Goal: Task Accomplishment & Management: Use online tool/utility

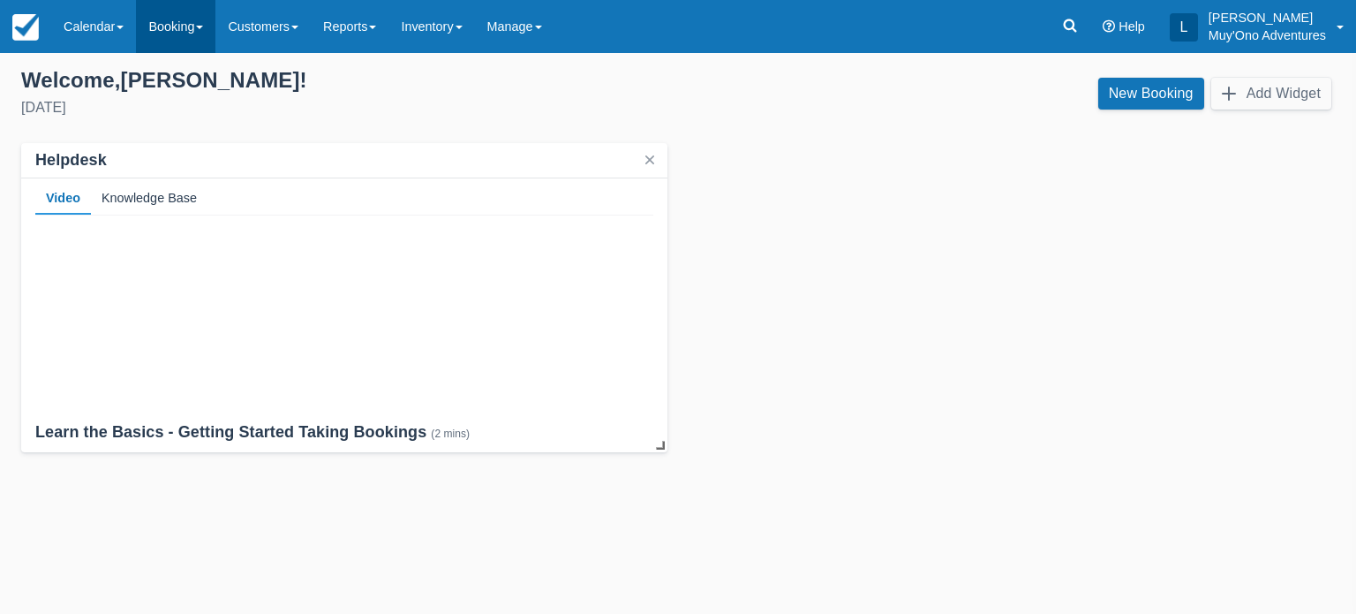
click at [170, 42] on link "Booking" at bounding box center [175, 26] width 79 height 53
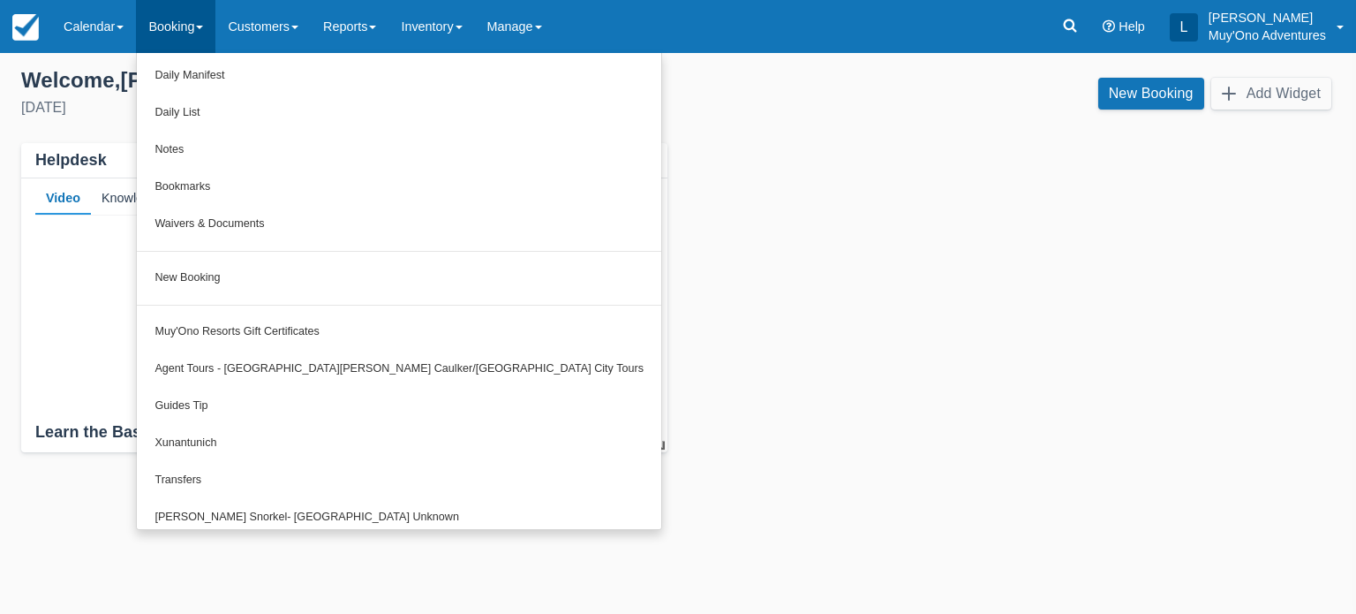
drag, startPoint x: 738, startPoint y: 181, endPoint x: 0, endPoint y: 170, distance: 738.2
click at [0, 170] on div "Add your inventory Select how you would like to set up your inventory RECOMMEND…" at bounding box center [678, 266] width 1356 height 399
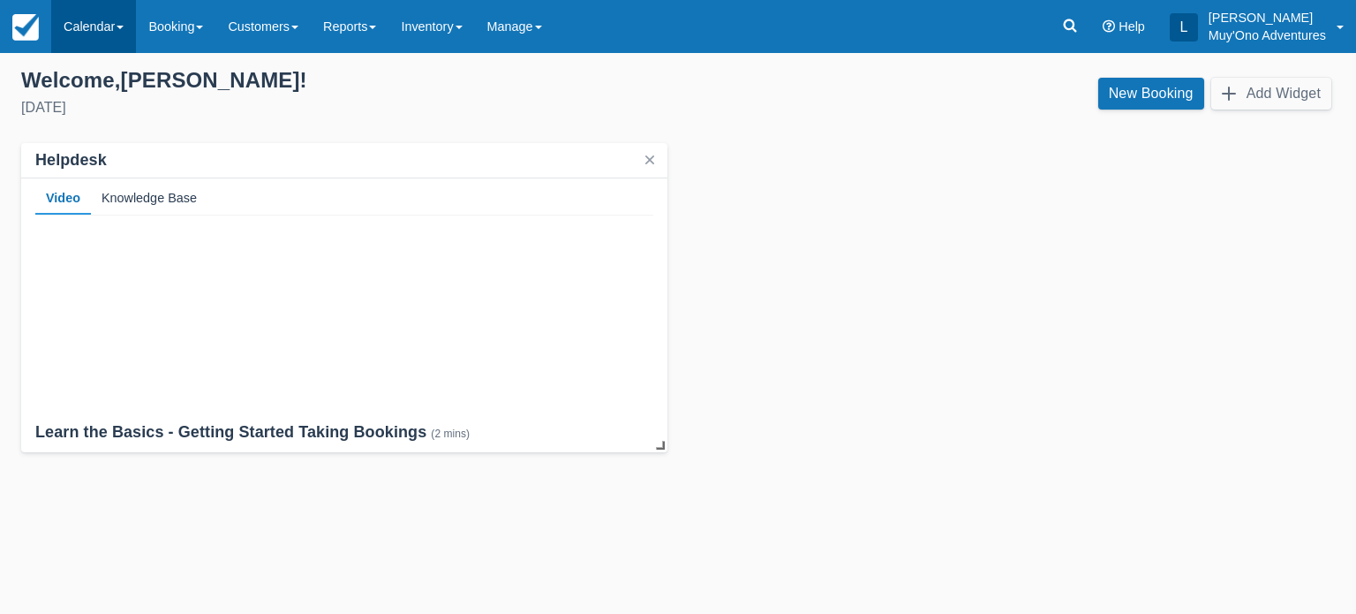
click at [108, 31] on link "Calendar" at bounding box center [93, 26] width 85 height 53
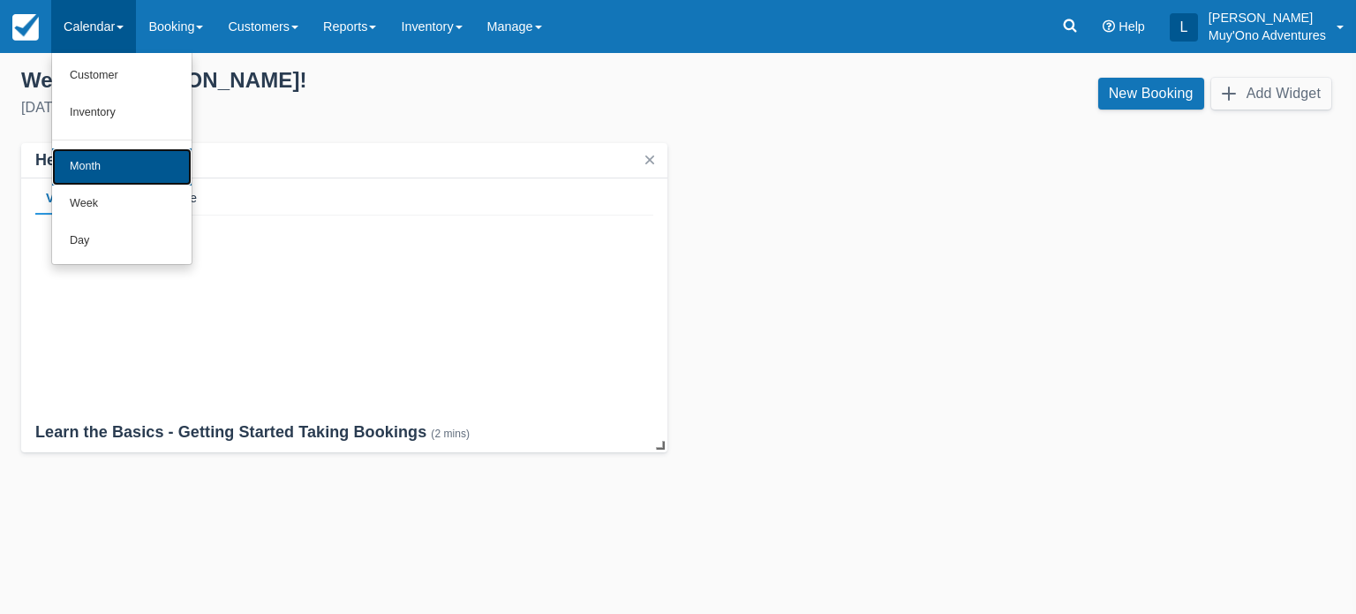
click at [107, 165] on link "Month" at bounding box center [121, 166] width 139 height 37
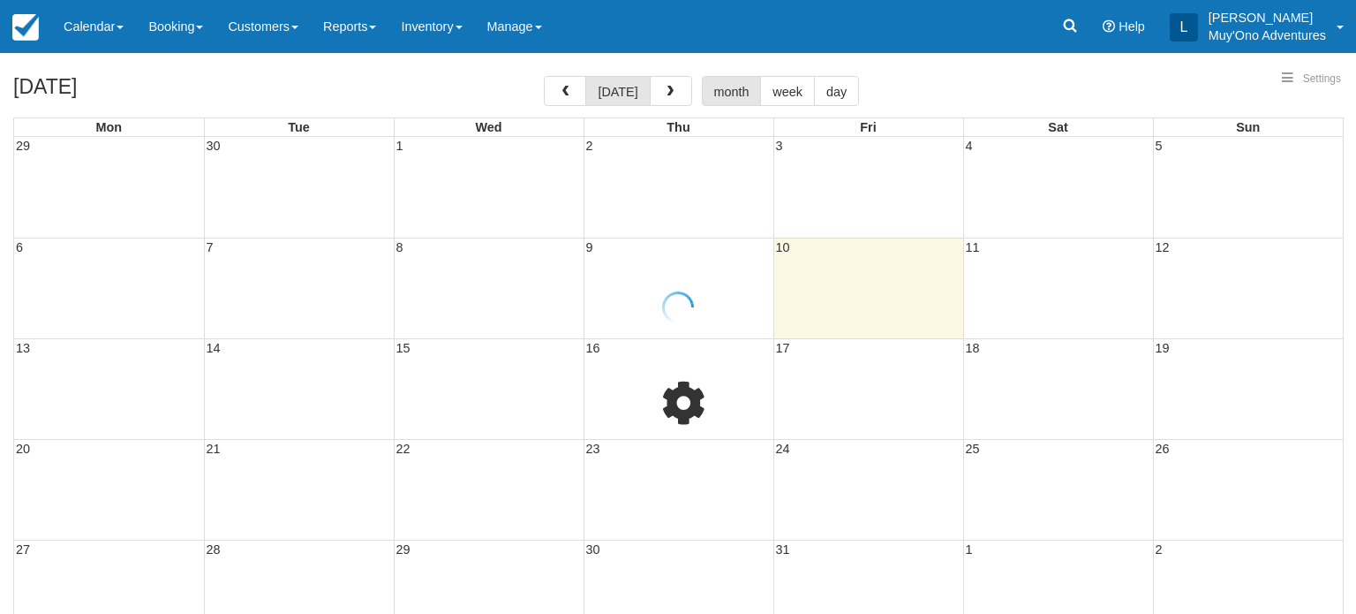
select select
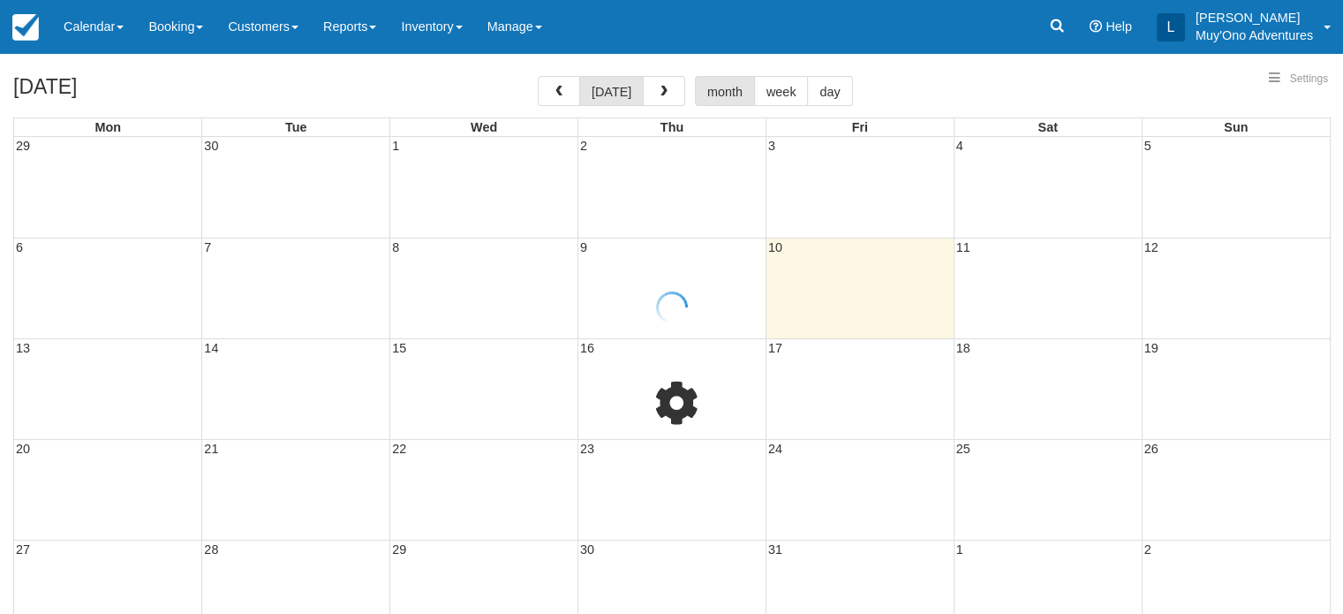
select select
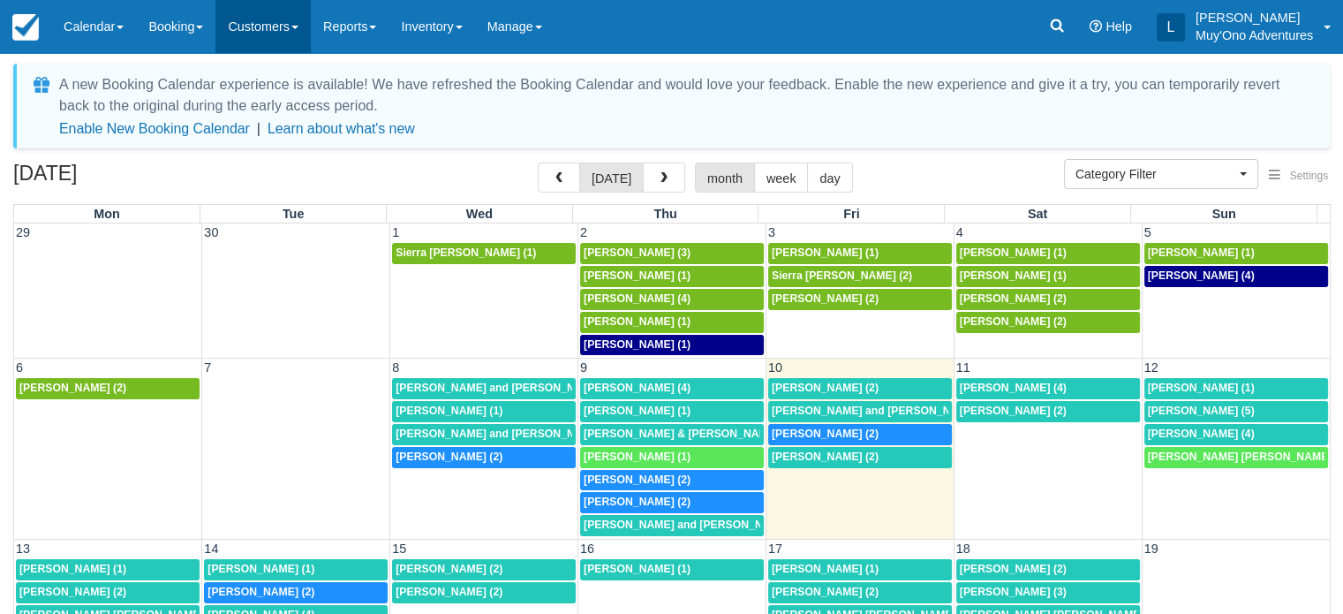
click at [236, 23] on link "Customers" at bounding box center [262, 26] width 95 height 53
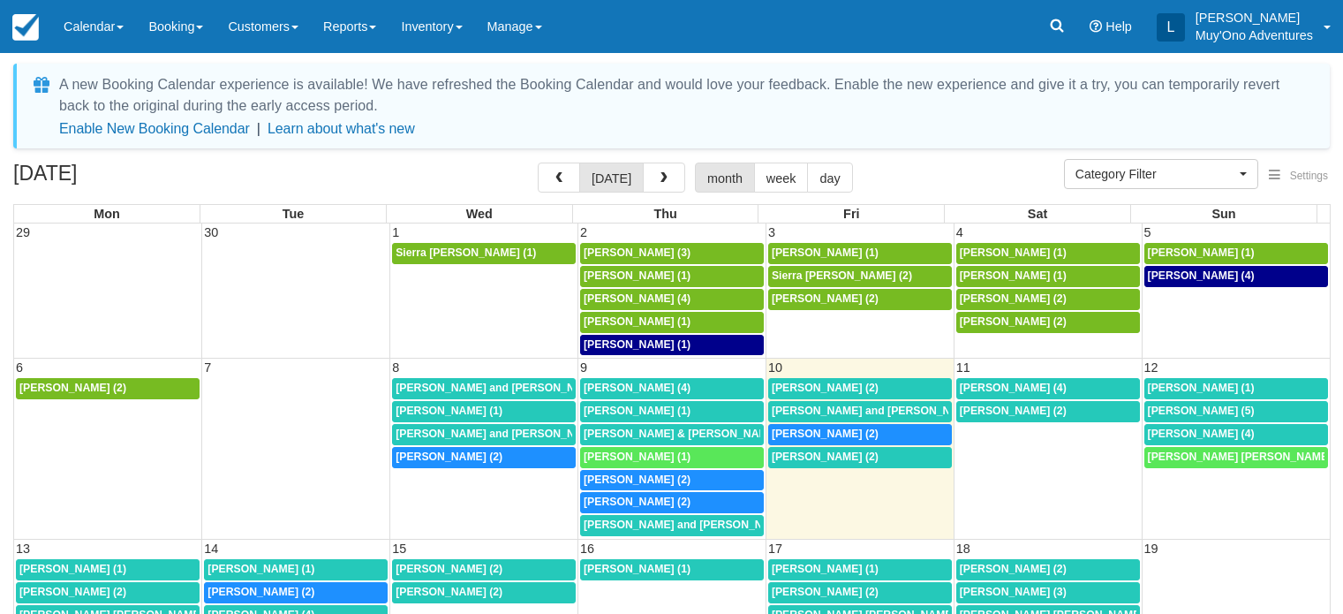
select select
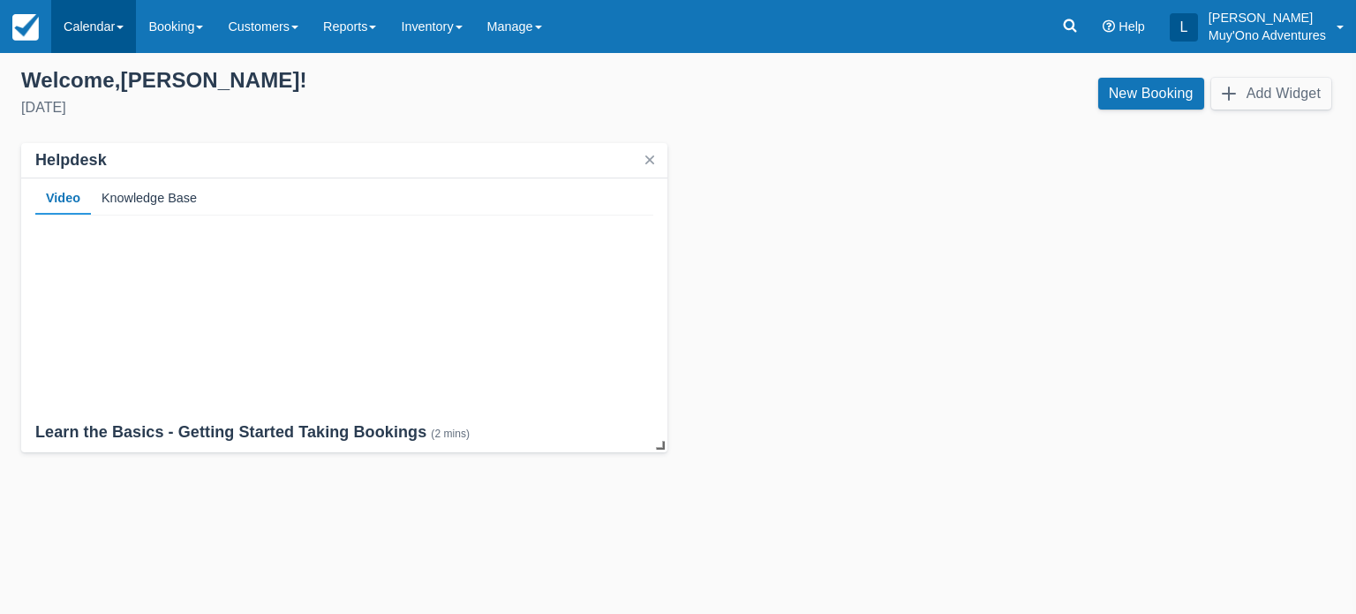
click at [108, 32] on link "Calendar" at bounding box center [93, 26] width 85 height 53
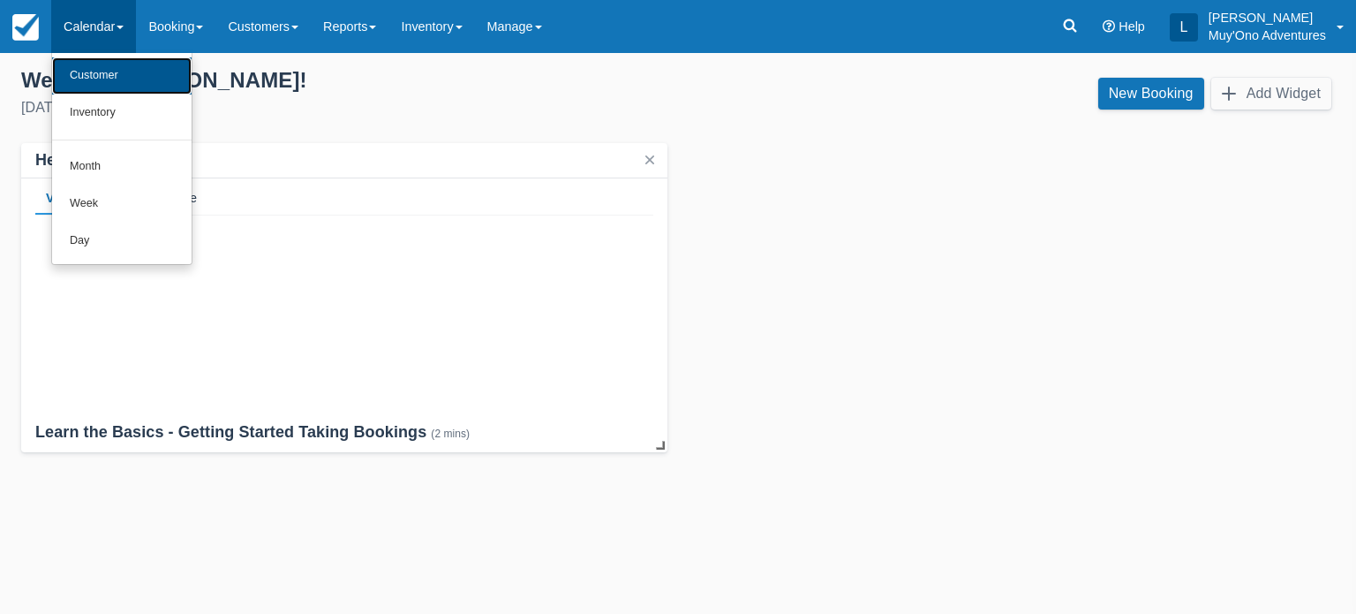
click at [133, 81] on link "Customer" at bounding box center [121, 75] width 139 height 37
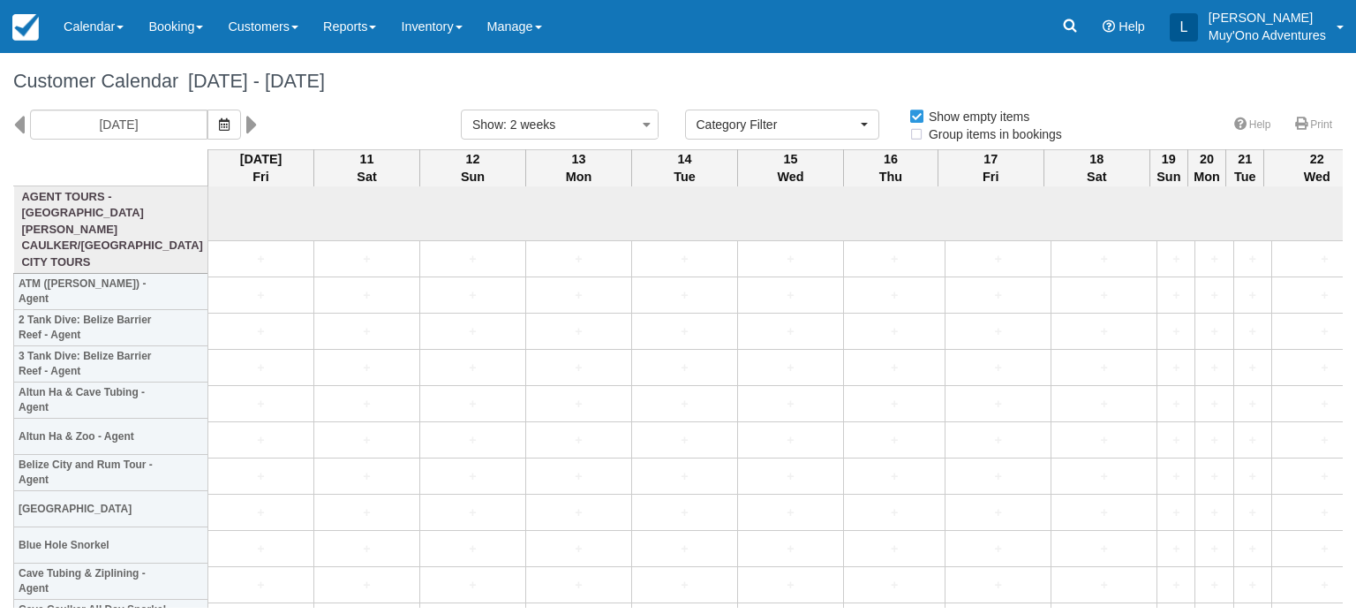
select select
click at [108, 42] on link "Calendar" at bounding box center [93, 26] width 85 height 53
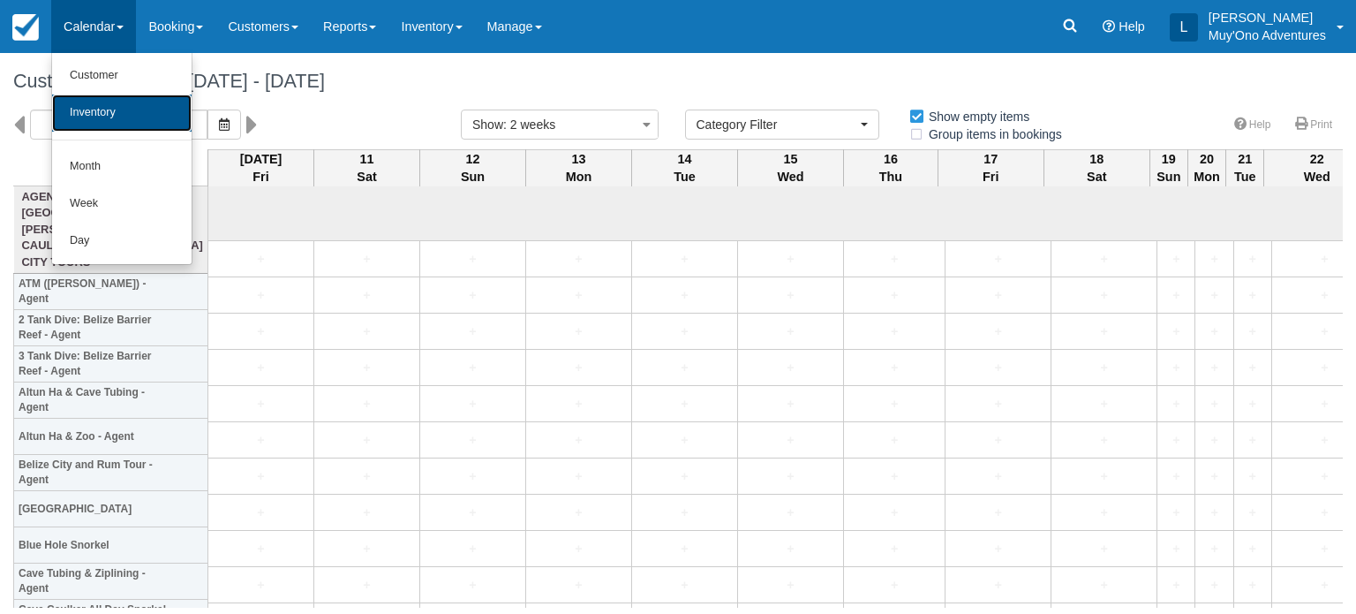
click at [126, 122] on link "Inventory" at bounding box center [121, 112] width 139 height 37
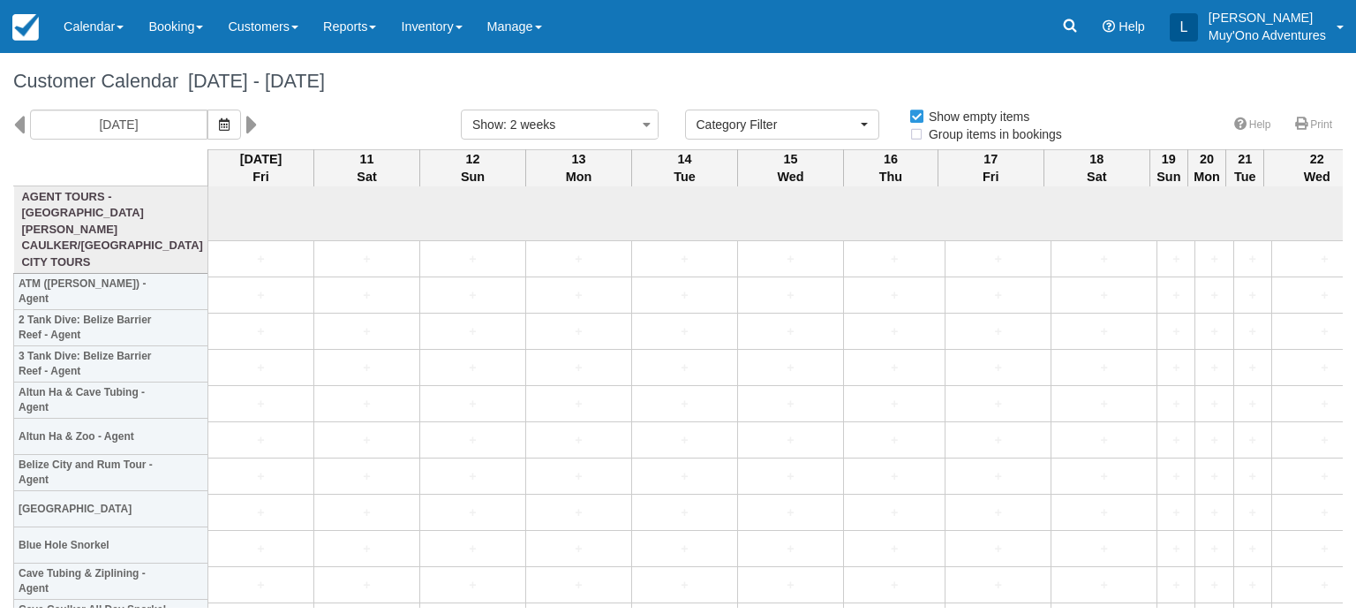
select select
click at [134, 25] on link "Calendar" at bounding box center [93, 26] width 85 height 53
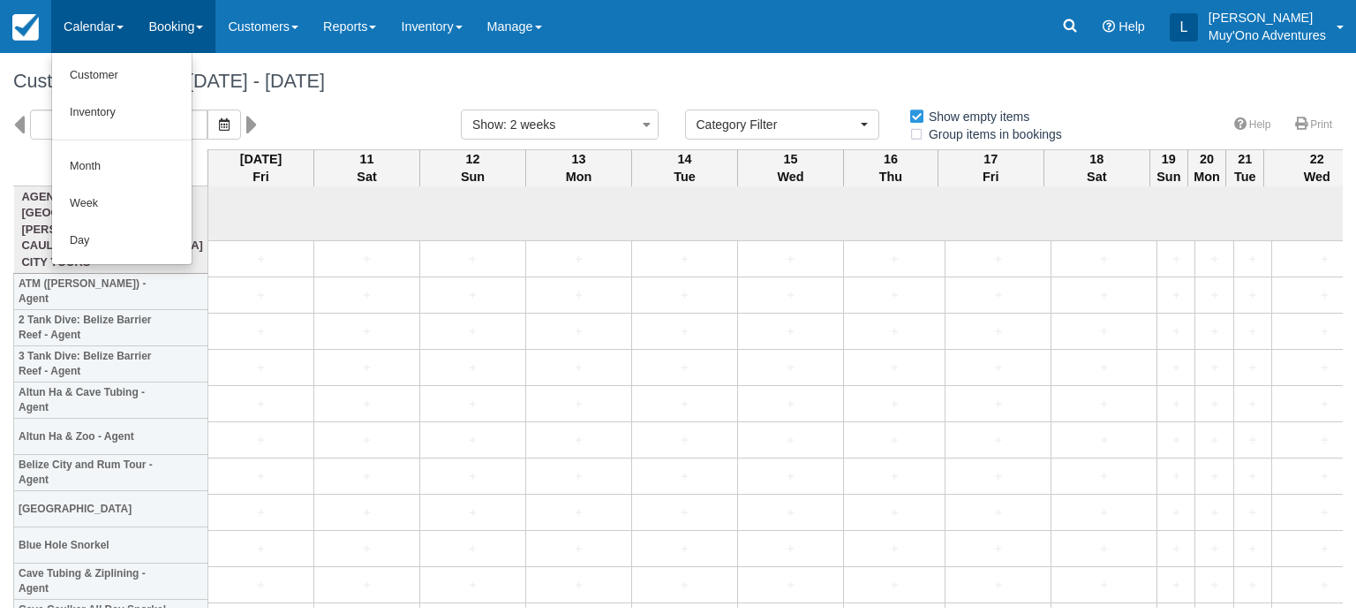
click at [200, 30] on link "Booking" at bounding box center [175, 26] width 79 height 53
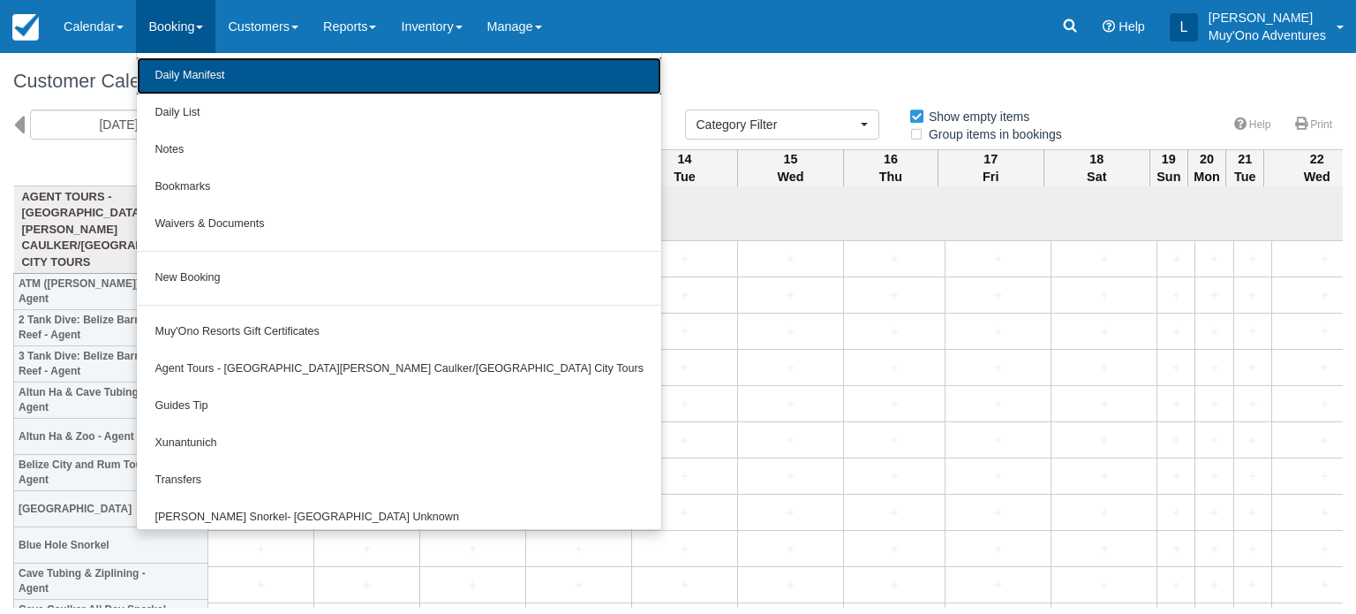
click at [208, 86] on link "Daily Manifest" at bounding box center [399, 75] width 524 height 37
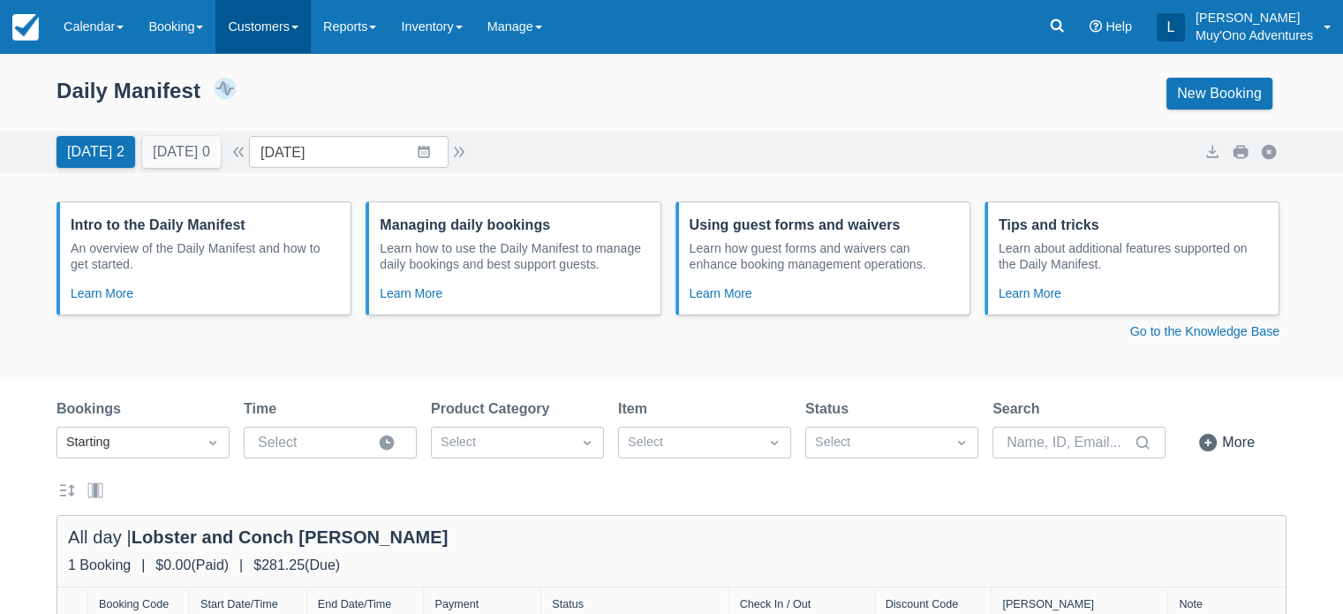
click at [262, 32] on link "Customers" at bounding box center [262, 26] width 95 height 53
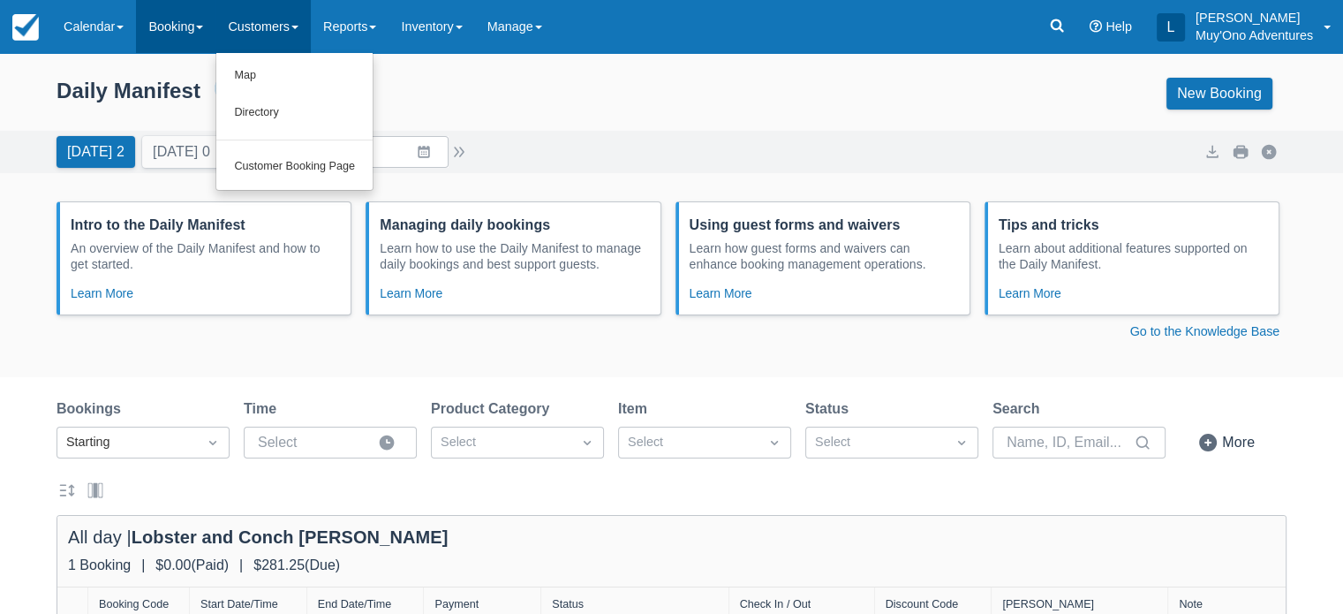
click at [170, 40] on link "Booking" at bounding box center [175, 26] width 79 height 53
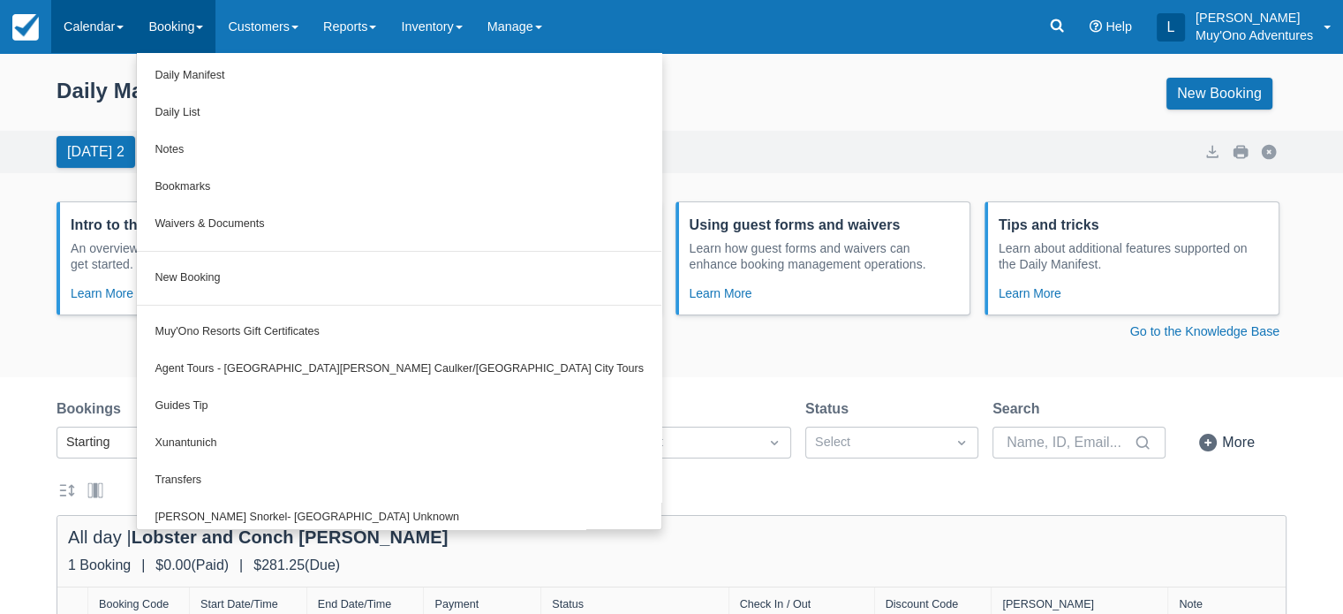
click at [129, 34] on link "Calendar" at bounding box center [93, 26] width 85 height 53
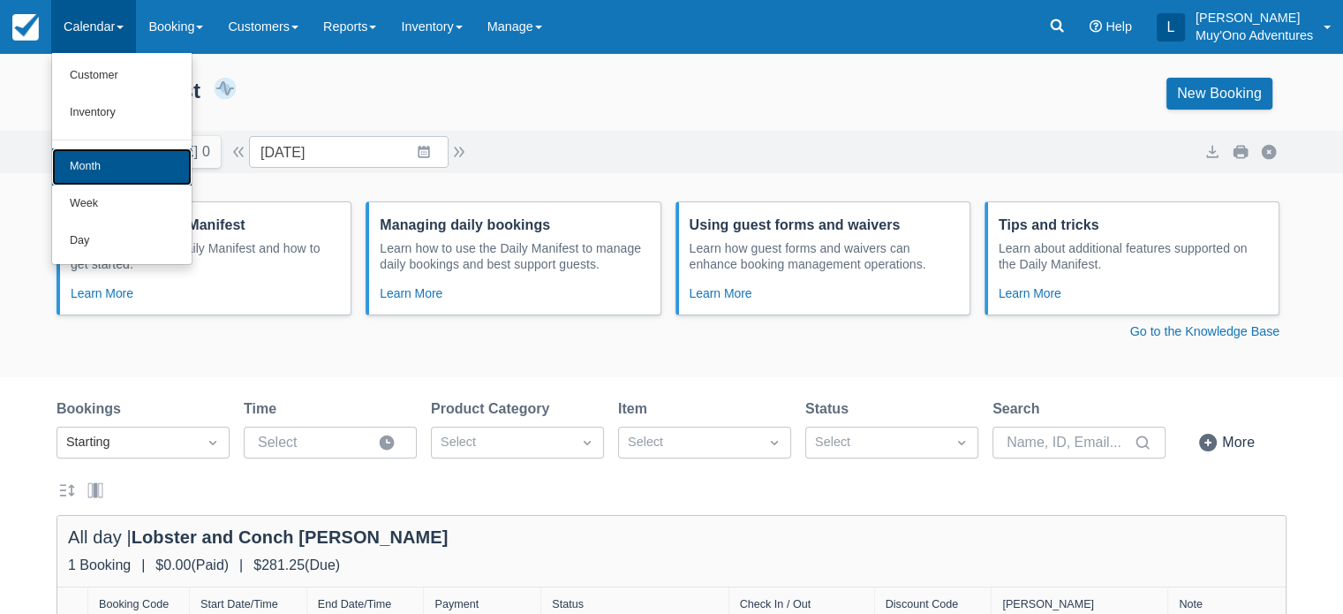
click at [111, 170] on link "Month" at bounding box center [121, 166] width 139 height 37
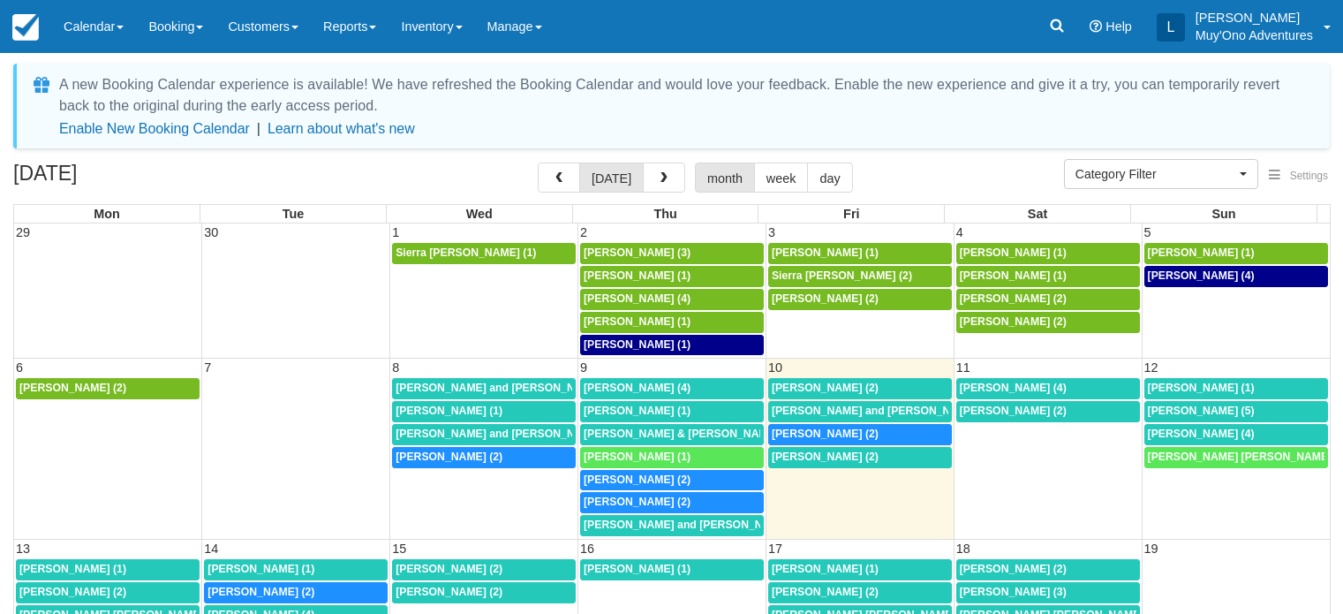
select select
click at [103, 28] on link "Calendar" at bounding box center [93, 26] width 85 height 53
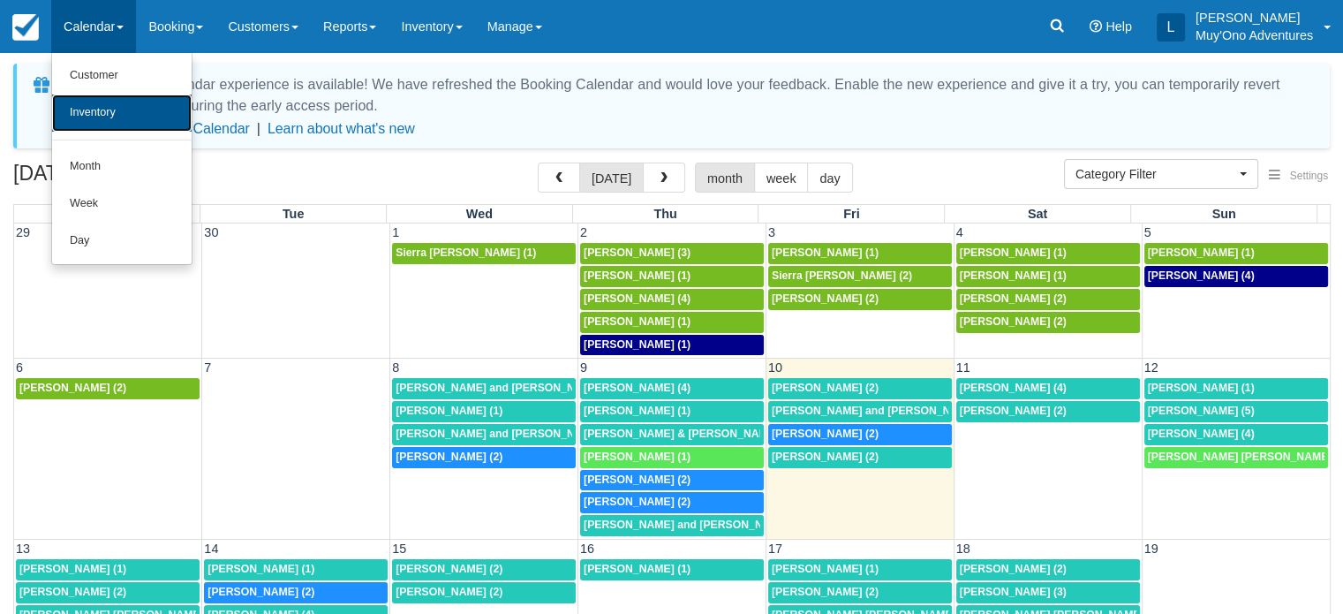
click at [120, 120] on link "Inventory" at bounding box center [121, 112] width 139 height 37
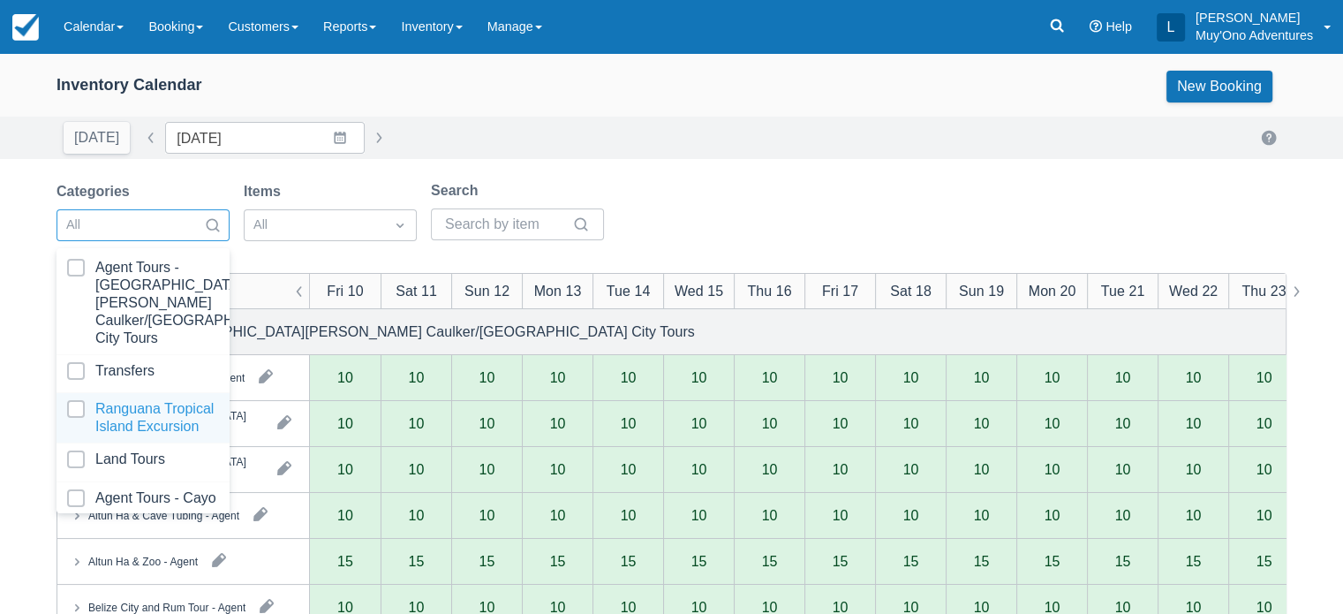
scroll to position [177, 0]
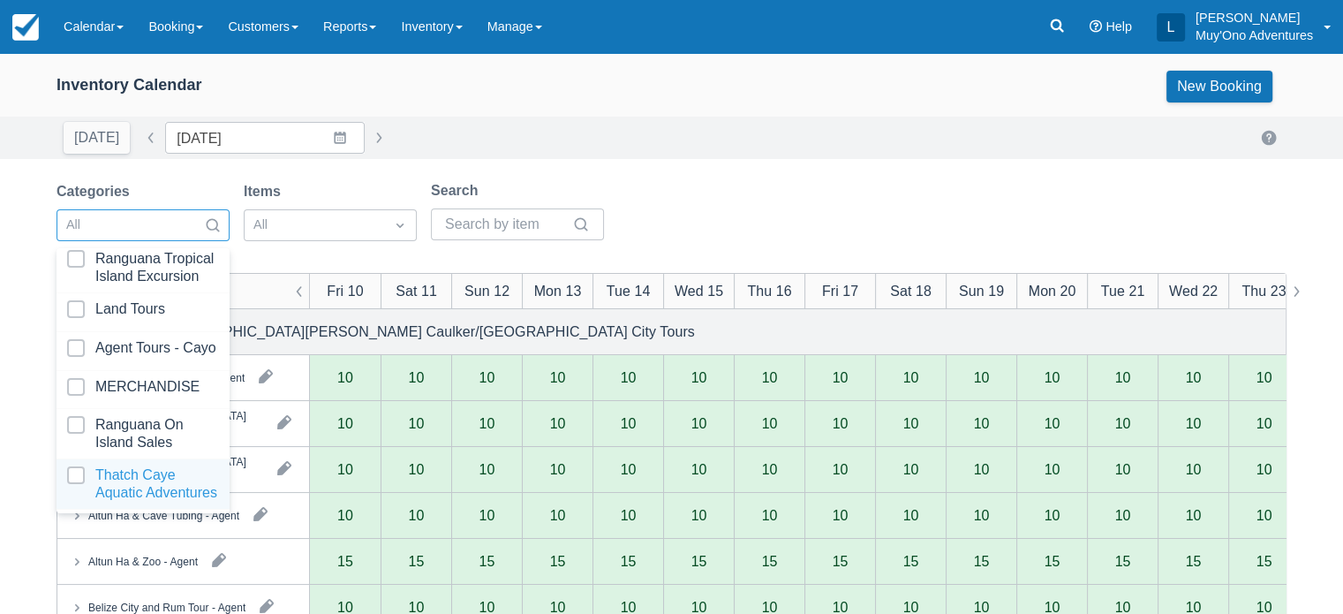
click at [81, 466] on div at bounding box center [143, 483] width 152 height 35
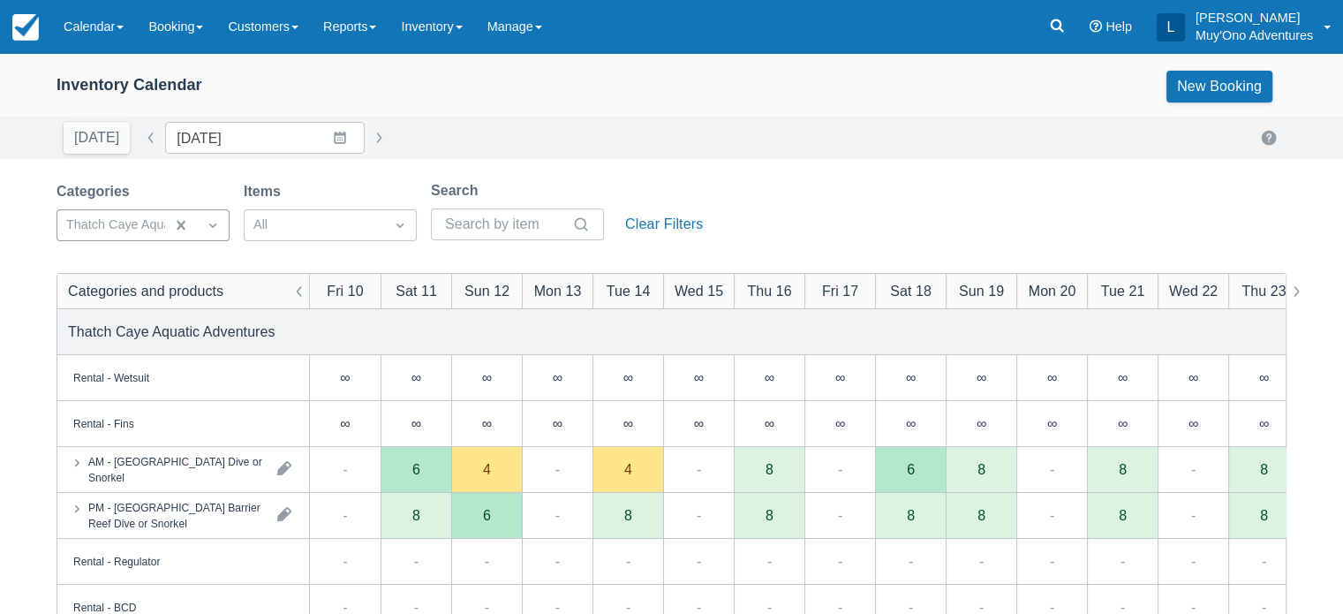
click at [590, 187] on div "Search" at bounding box center [517, 190] width 173 height 21
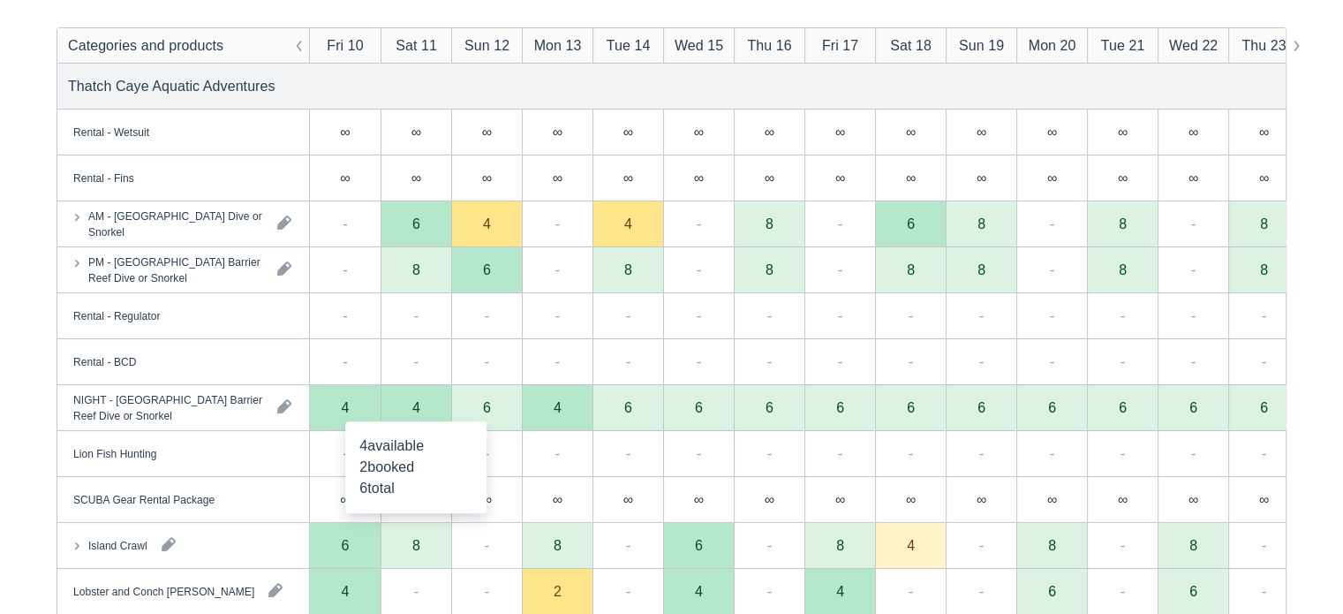
scroll to position [251, 0]
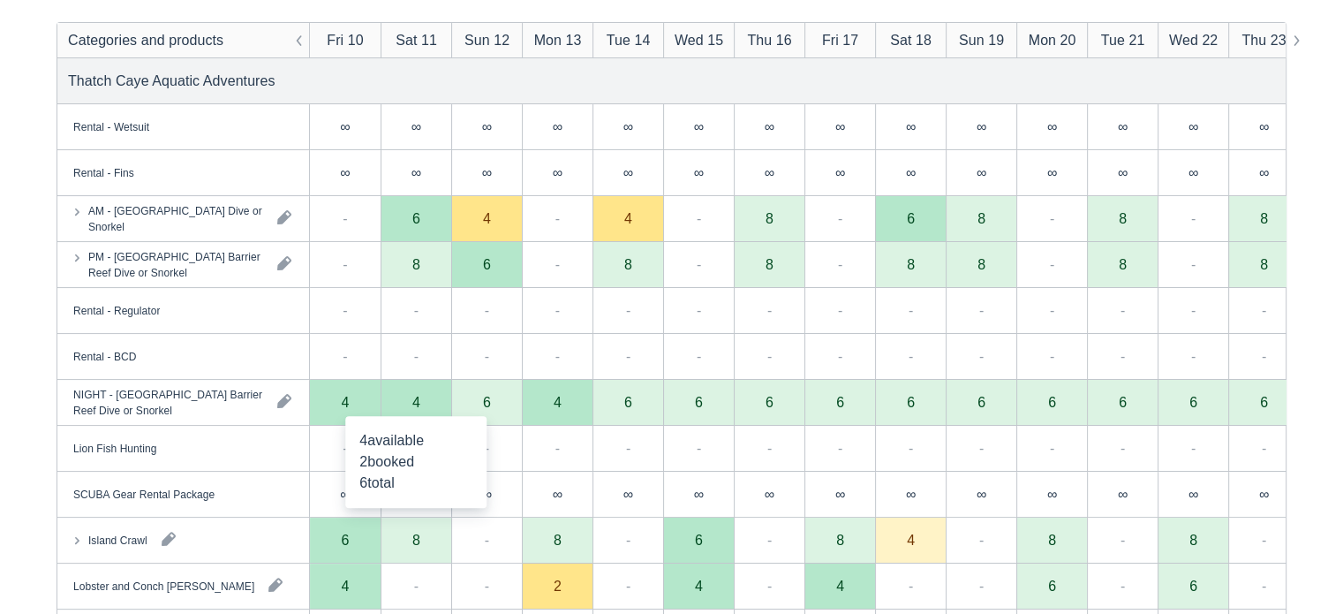
click at [399, 414] on div "4" at bounding box center [416, 403] width 71 height 46
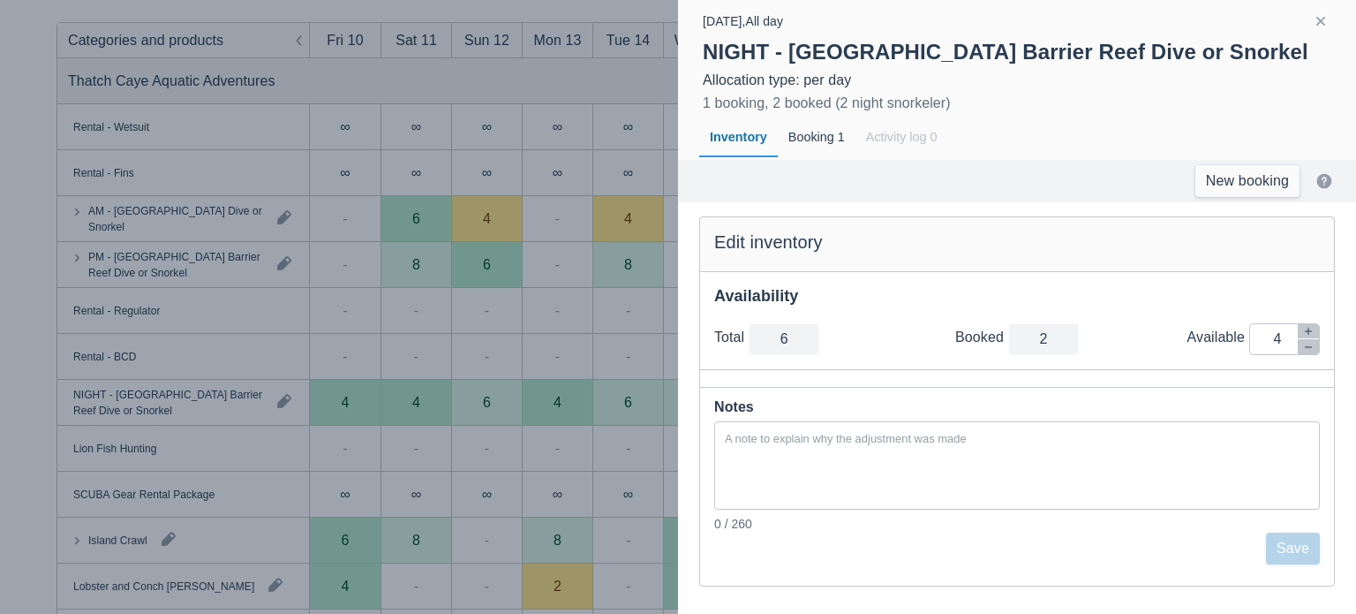
click at [453, 335] on div at bounding box center [678, 307] width 1356 height 614
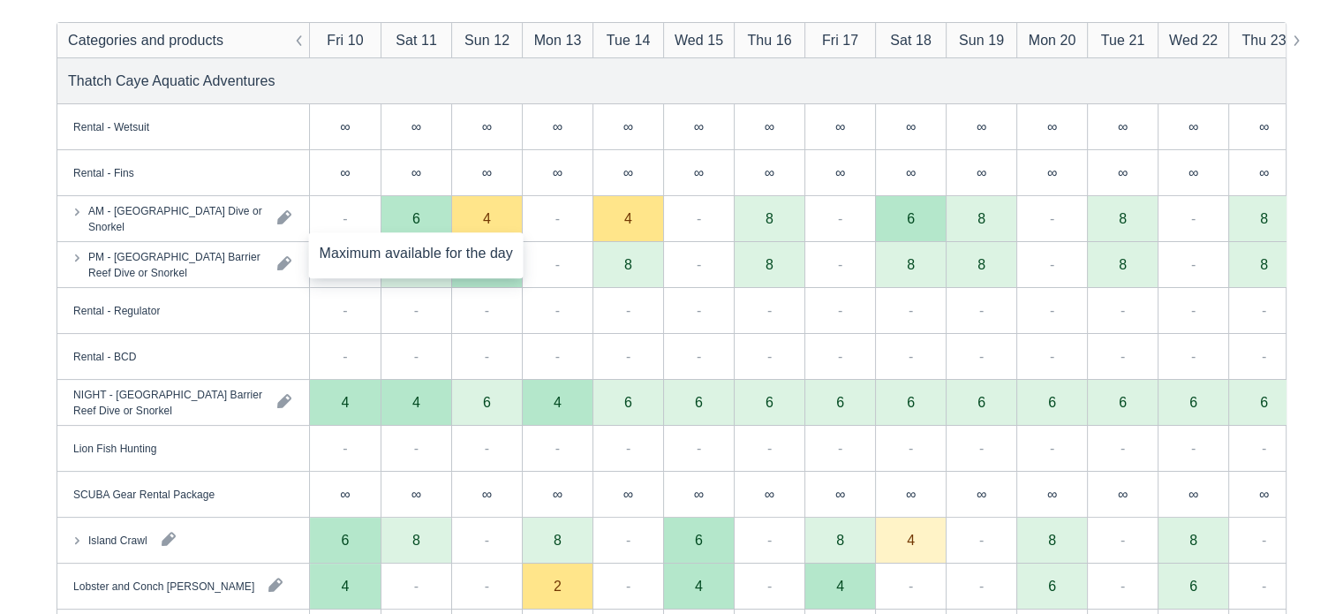
click at [441, 223] on div "6" at bounding box center [416, 219] width 71 height 46
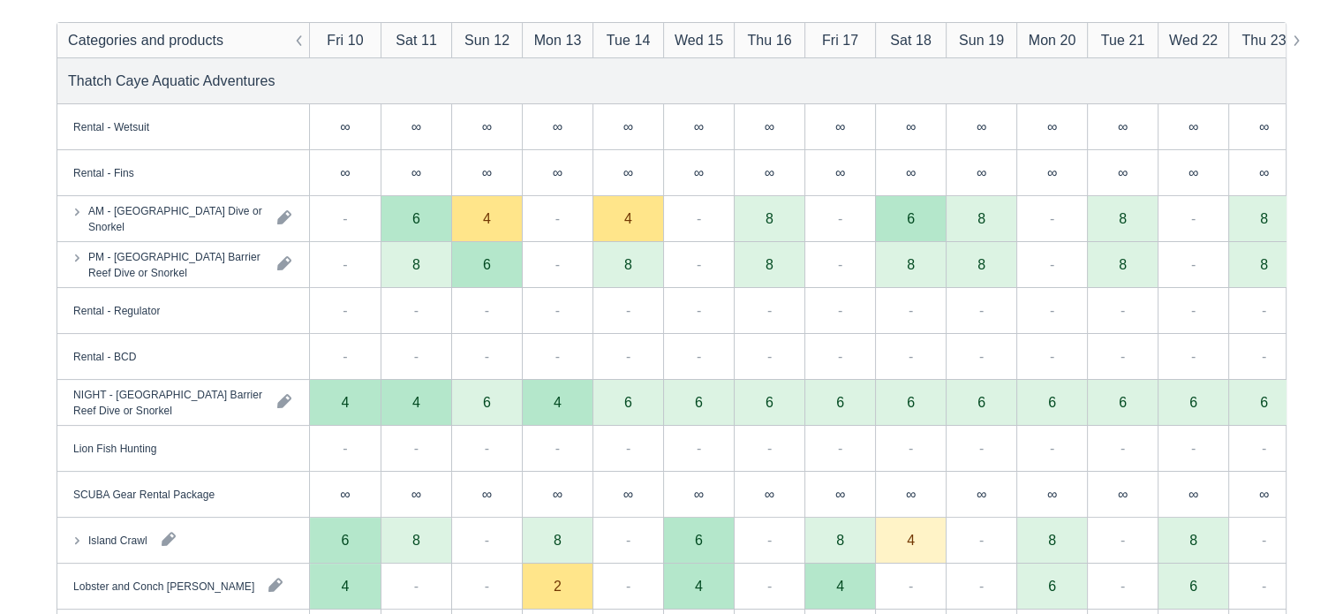
click at [418, 271] on div "8" at bounding box center [416, 264] width 8 height 14
click at [431, 268] on div "8" at bounding box center [416, 265] width 71 height 46
click at [412, 282] on div "Rental - Wetsuit Rental - Fins AM - Belize Barrier Reef Dive or Snorkel PM - Be…" at bounding box center [671, 82] width 1343 height 561
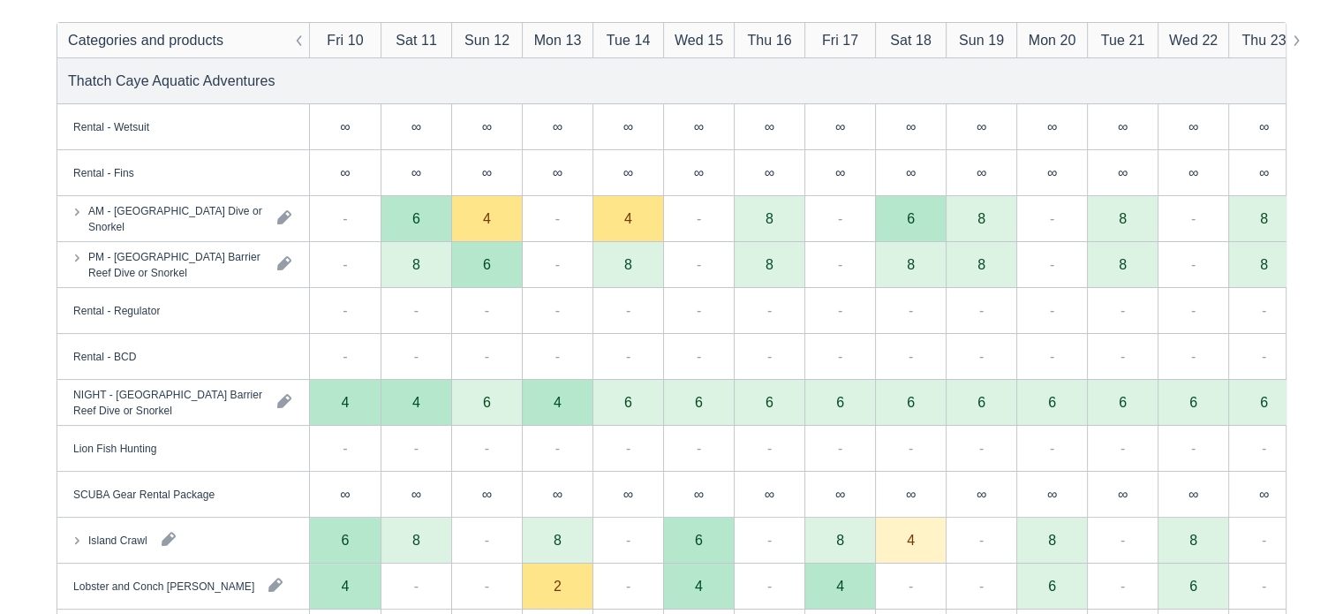
click at [412, 282] on div "8" at bounding box center [416, 265] width 71 height 46
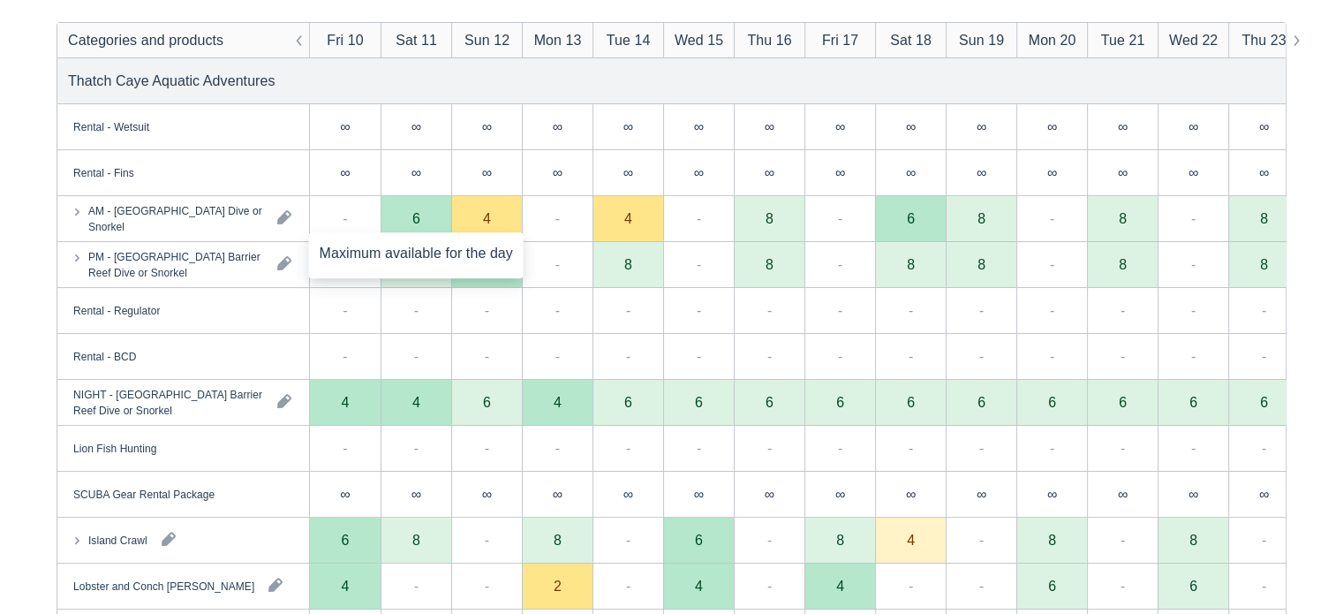
click at [418, 220] on div "6" at bounding box center [416, 218] width 8 height 14
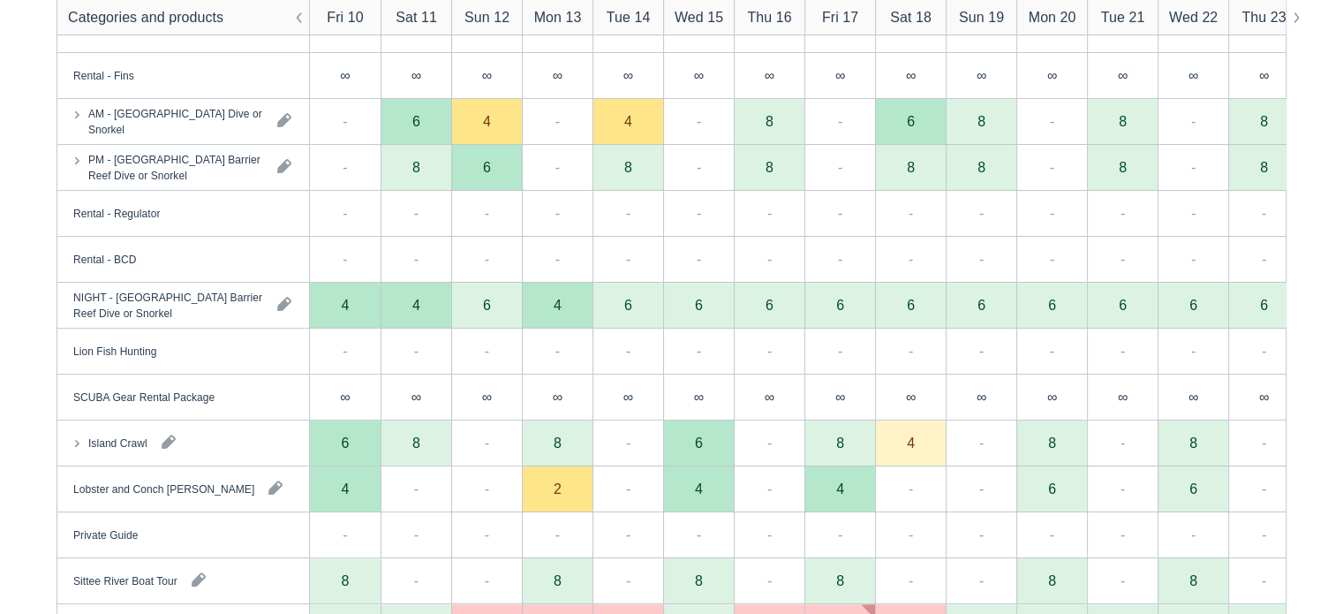
scroll to position [349, 0]
click at [426, 183] on div "Maximum available for the day" at bounding box center [416, 201] width 215 height 42
drag, startPoint x: 426, startPoint y: 183, endPoint x: 395, endPoint y: 229, distance: 55.3
click at [395, 229] on div "-" at bounding box center [416, 213] width 71 height 46
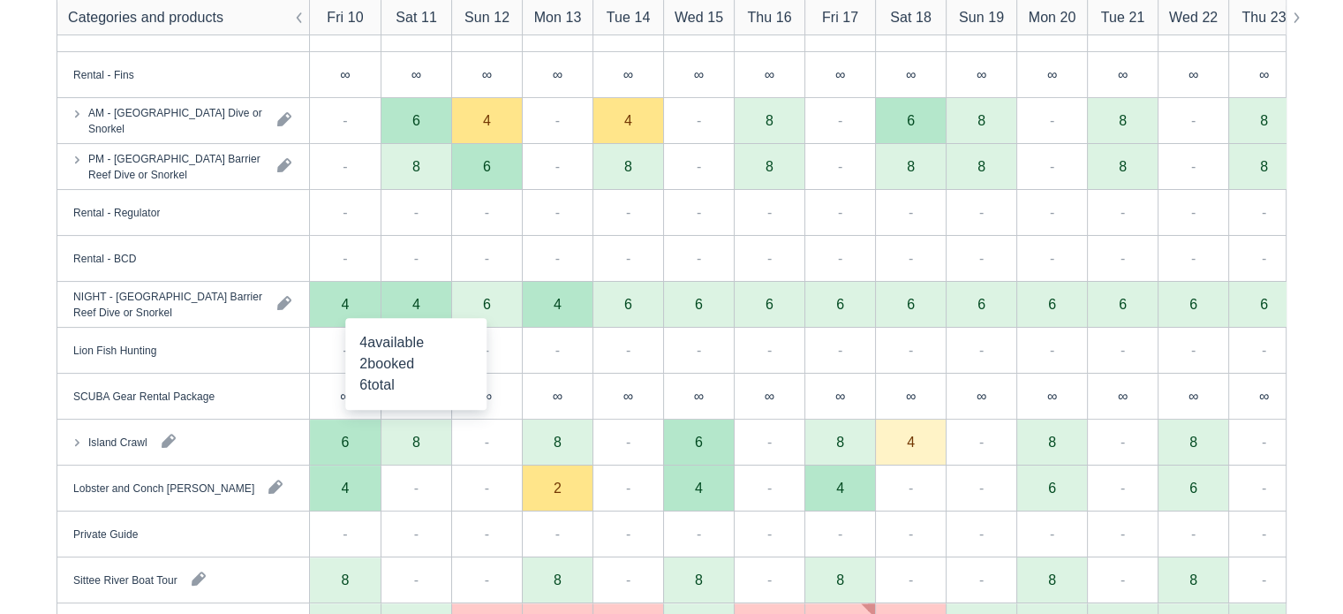
click at [424, 296] on div "4" at bounding box center [416, 305] width 71 height 46
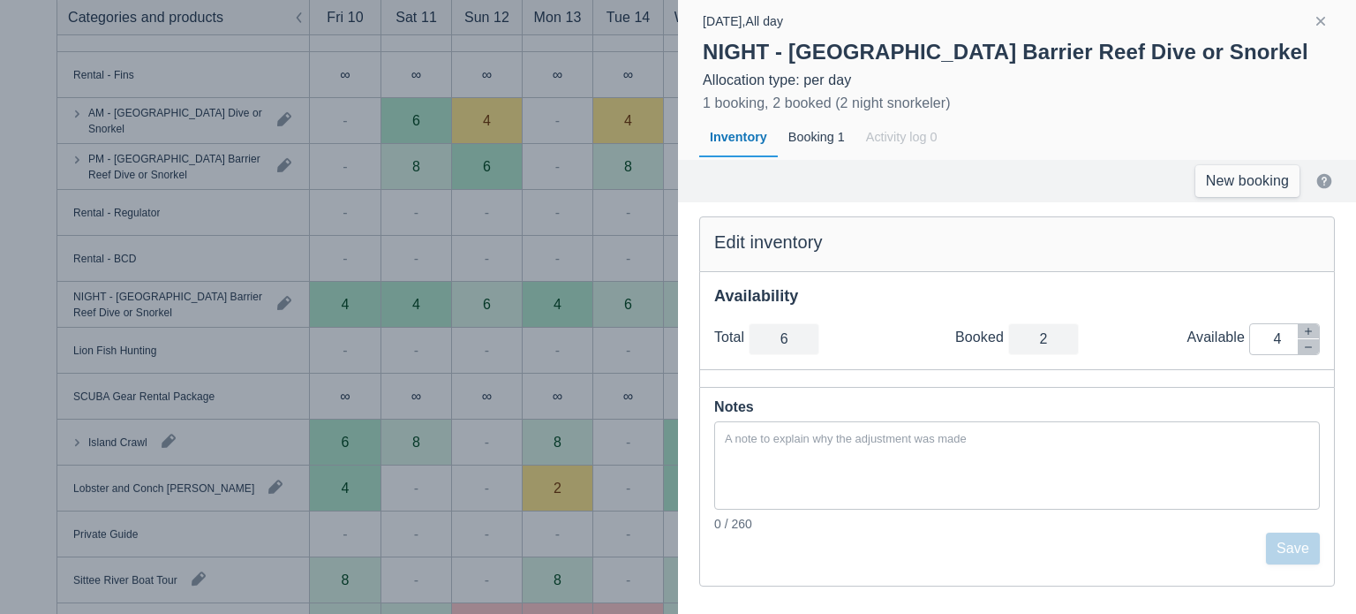
click at [509, 202] on div at bounding box center [678, 307] width 1356 height 614
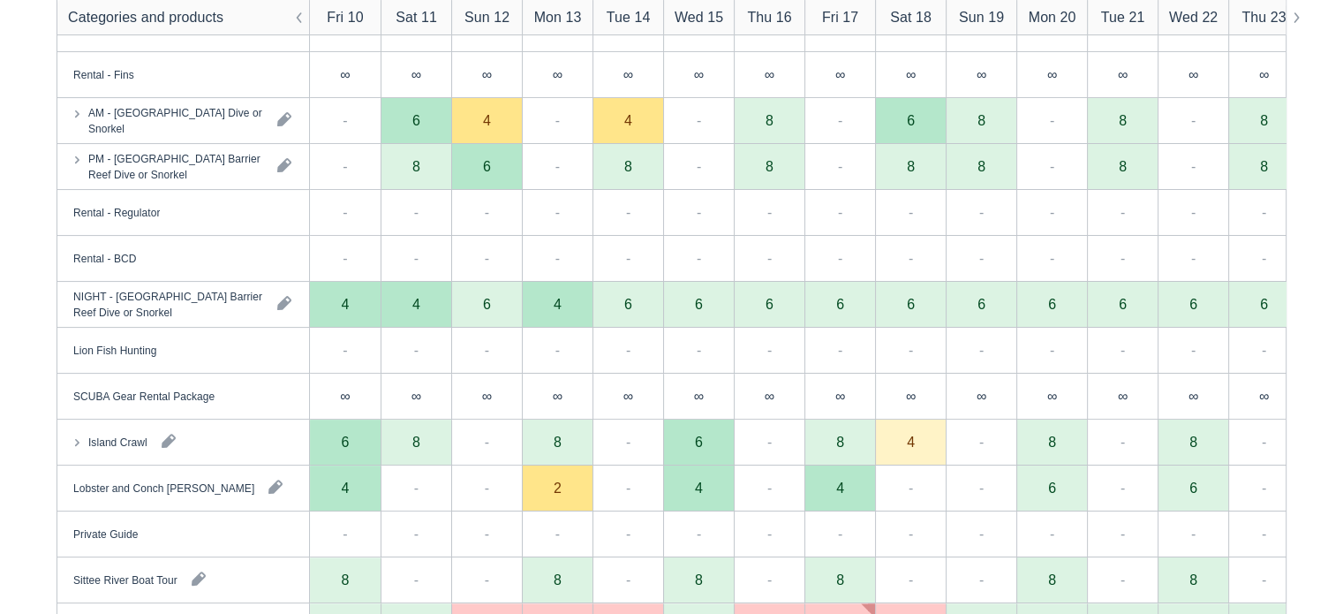
click at [426, 313] on div "4" at bounding box center [416, 305] width 71 height 46
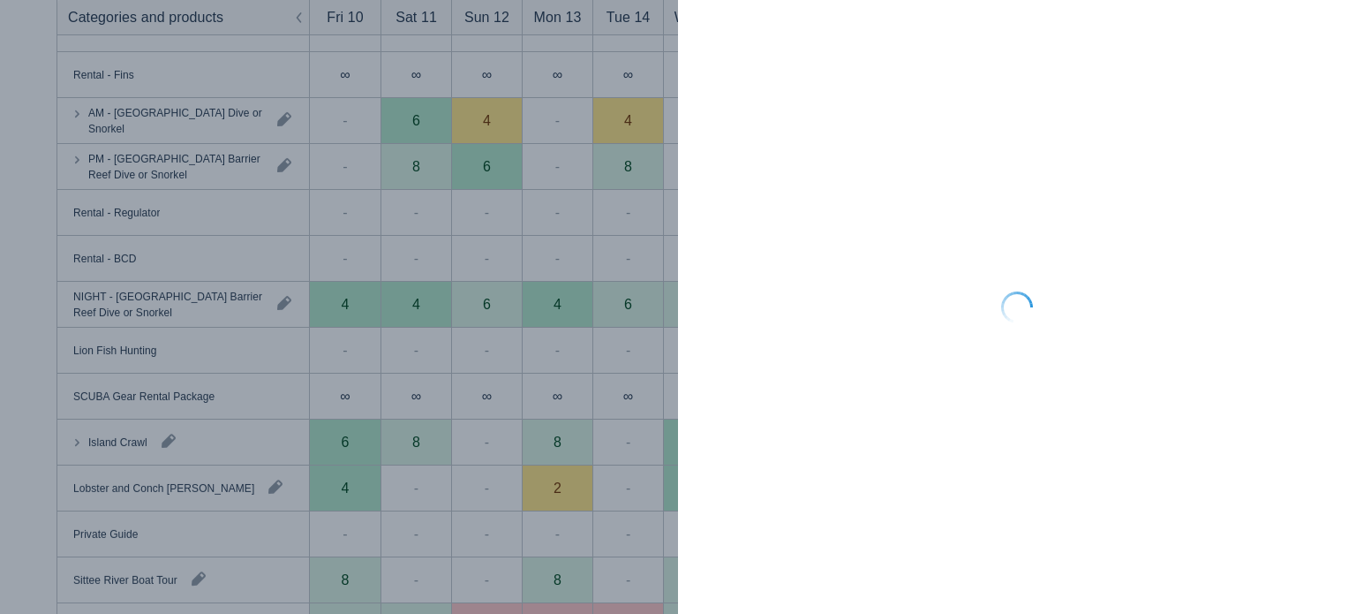
click at [426, 313] on div at bounding box center [678, 307] width 1356 height 614
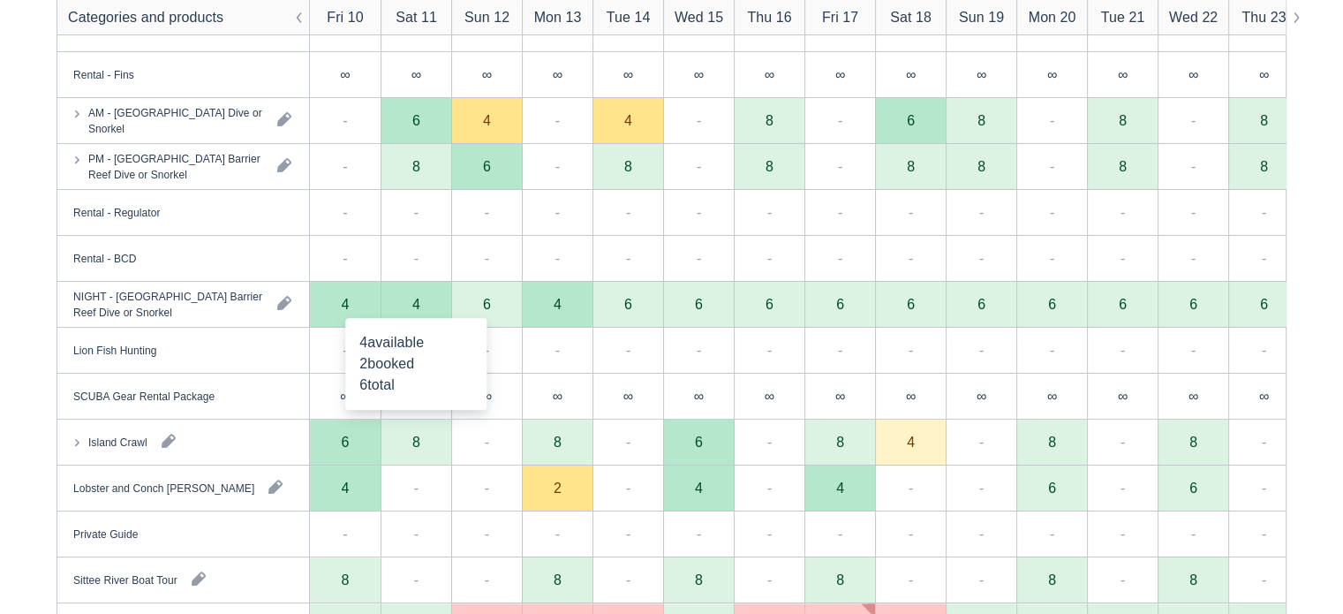
click at [426, 313] on div "4" at bounding box center [416, 305] width 71 height 46
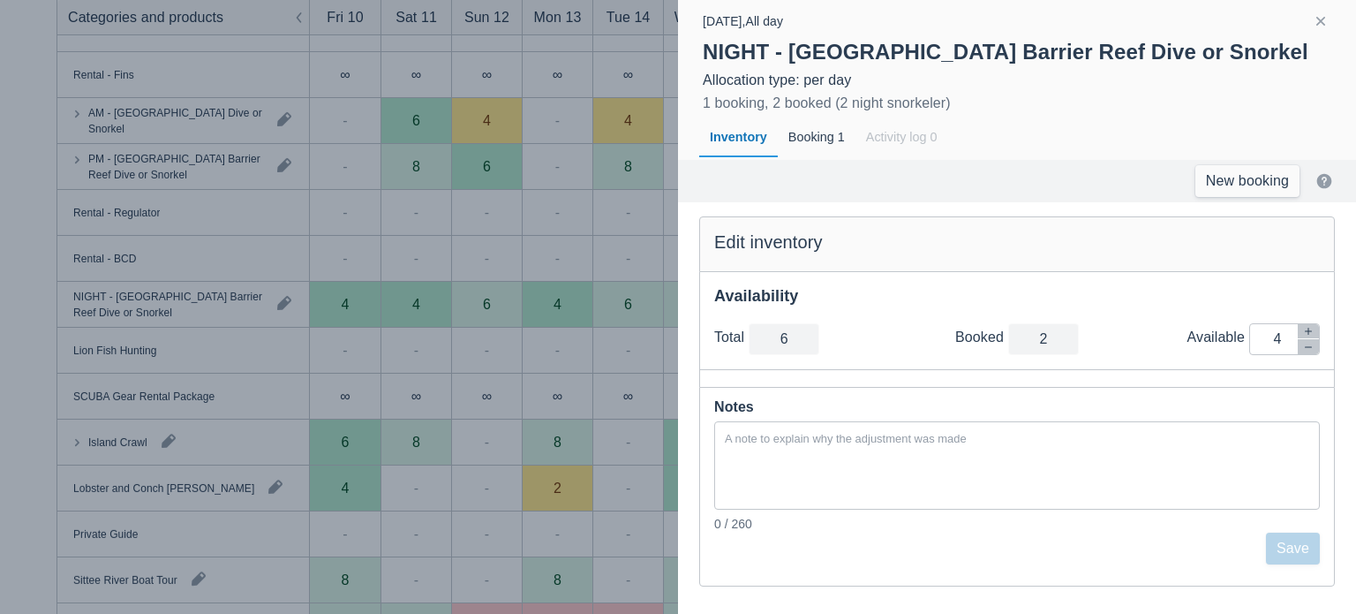
click at [559, 224] on div at bounding box center [678, 307] width 1356 height 614
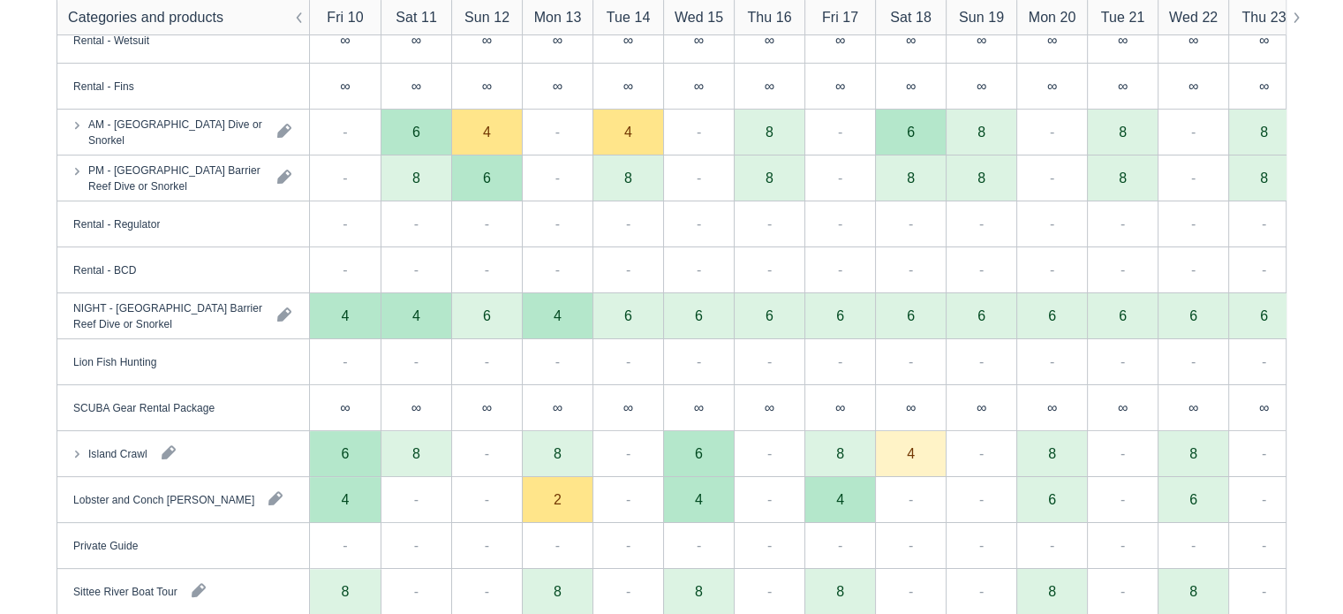
scroll to position [334, 0]
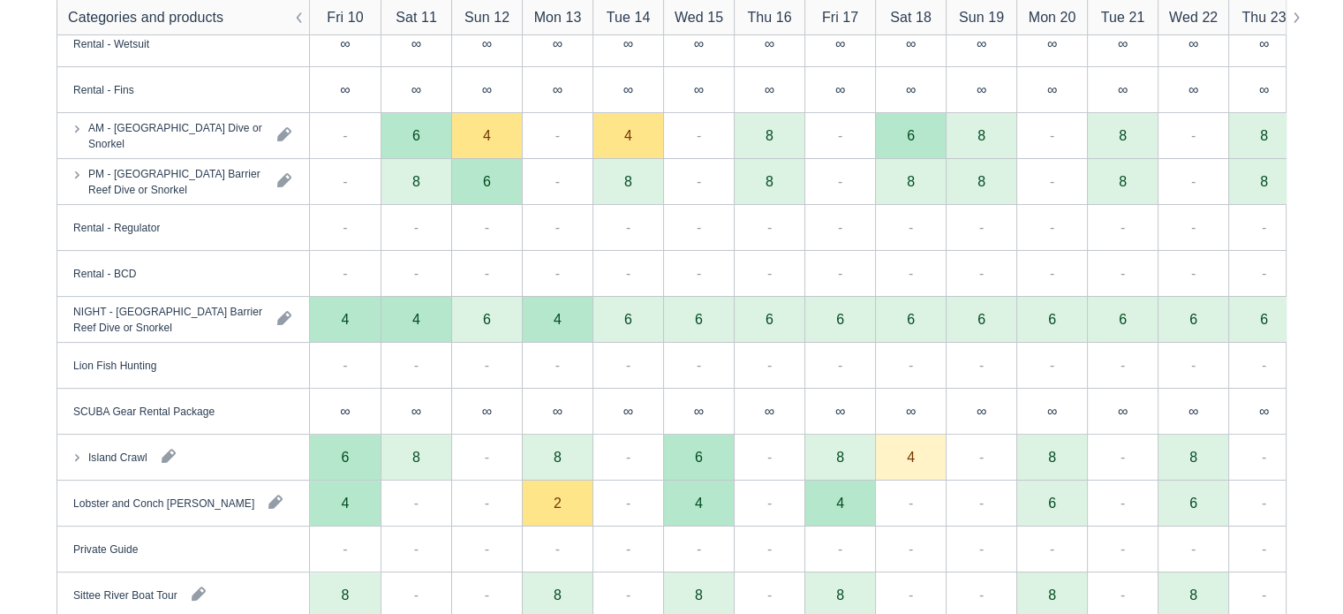
click at [346, 299] on div "4" at bounding box center [345, 320] width 71 height 46
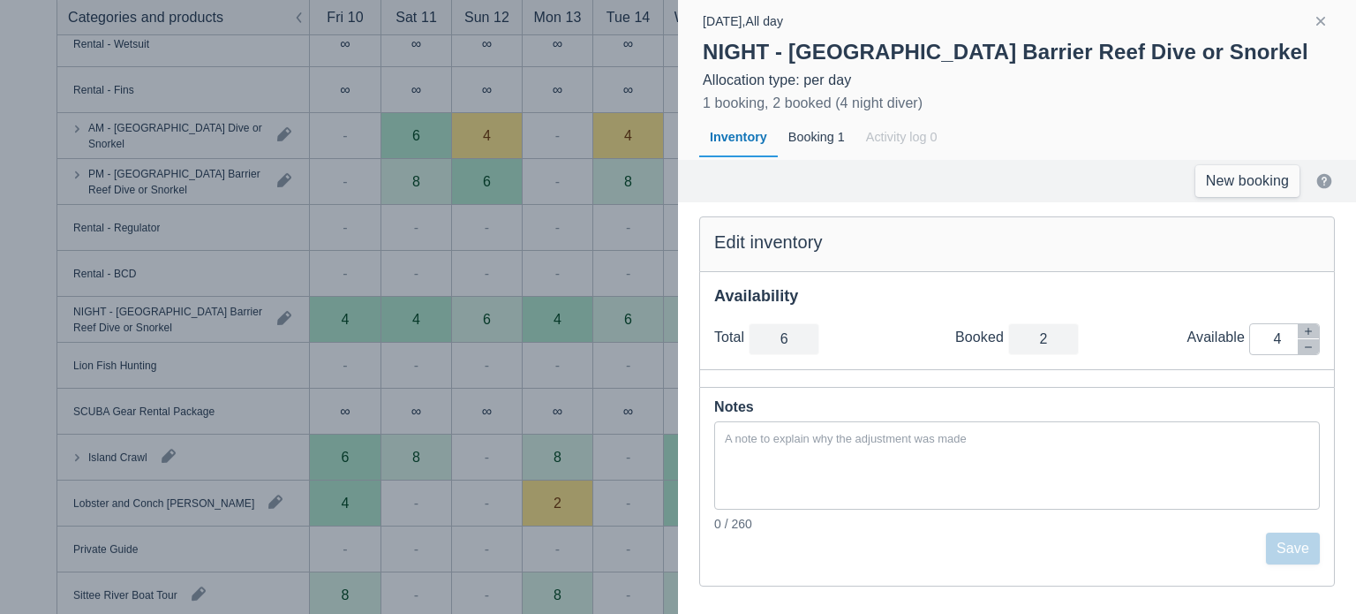
click at [527, 374] on div at bounding box center [678, 307] width 1356 height 614
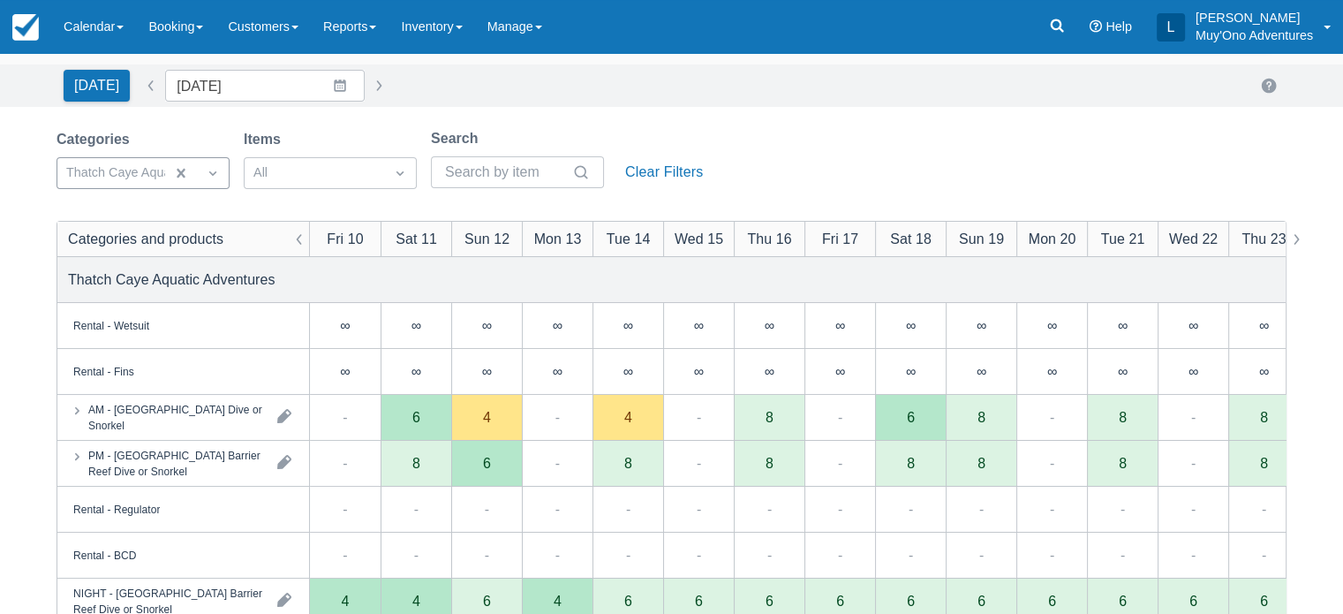
scroll to position [0, 0]
